Goal: Transaction & Acquisition: Purchase product/service

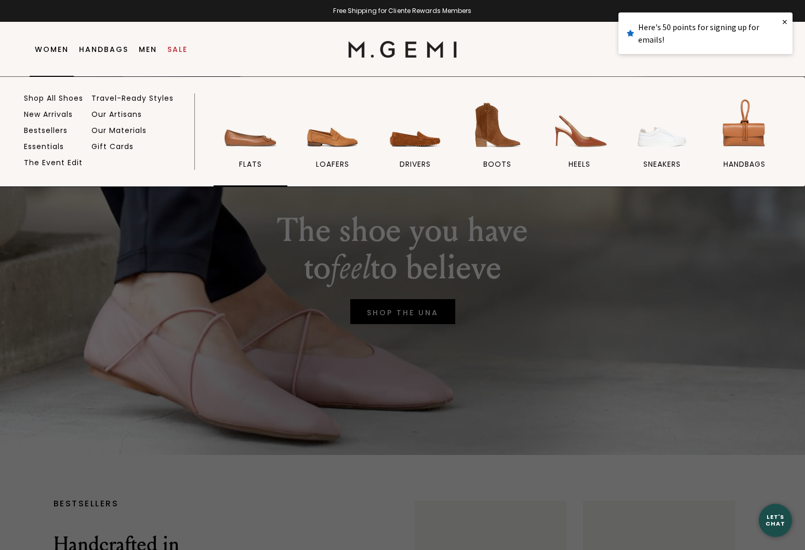
click at [252, 141] on img at bounding box center [250, 125] width 58 height 58
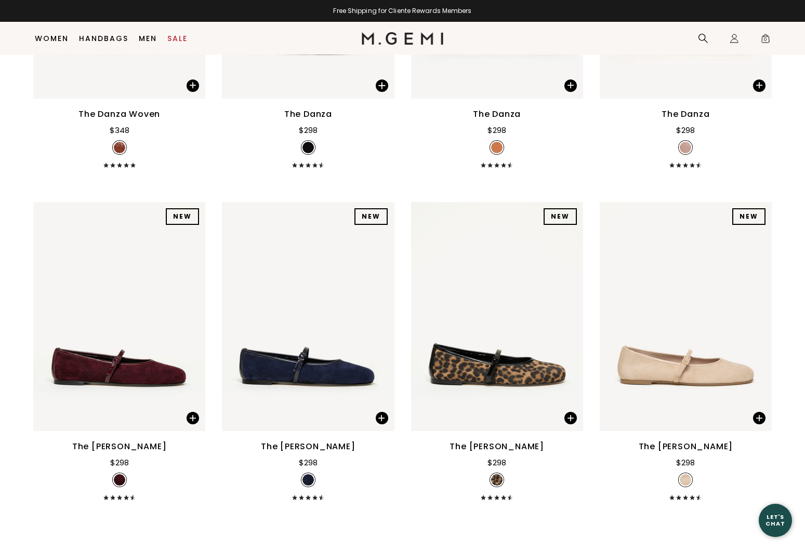
scroll to position [1644, 0]
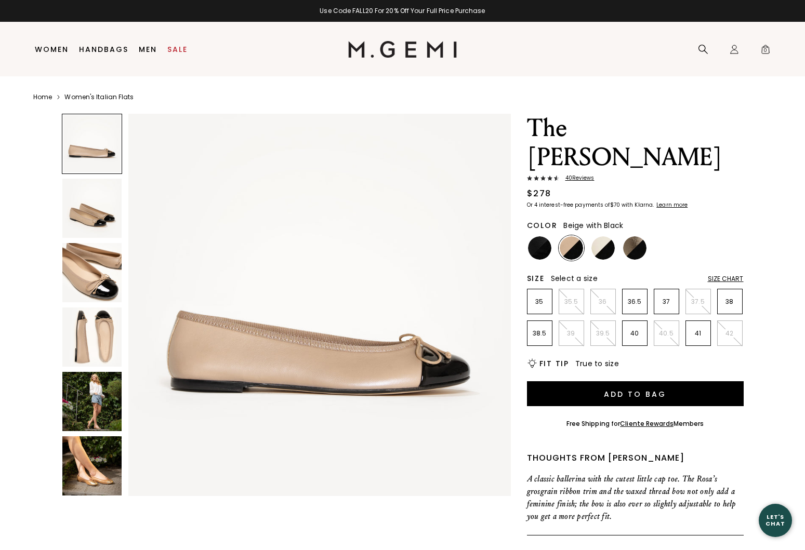
click at [99, 402] on img at bounding box center [91, 401] width 59 height 59
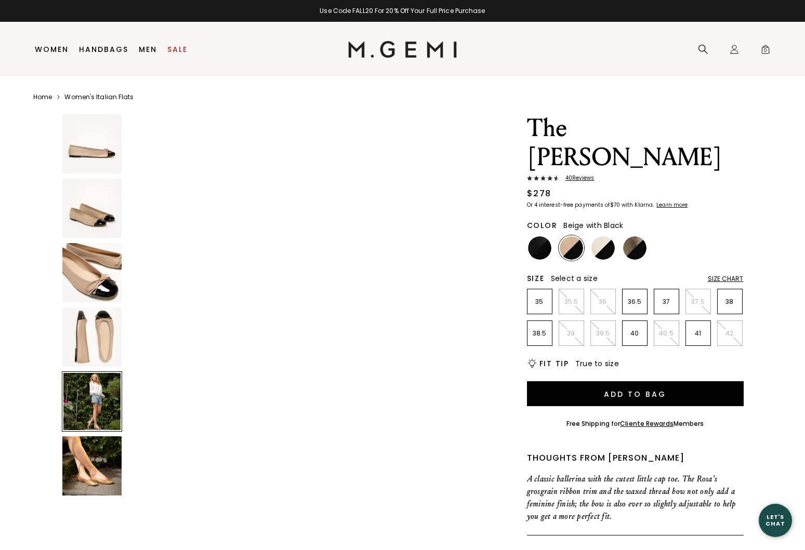
scroll to position [1572, 0]
